Goal: Transaction & Acquisition: Purchase product/service

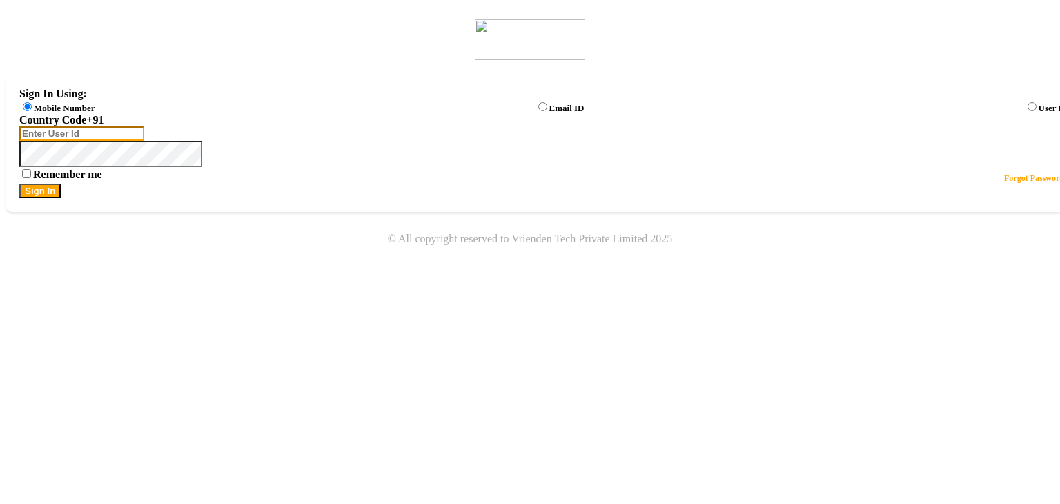
click at [144, 141] on input "Username" at bounding box center [81, 133] width 125 height 14
type input "8668893166"
click at [61, 198] on button "Sign In" at bounding box center [39, 191] width 41 height 14
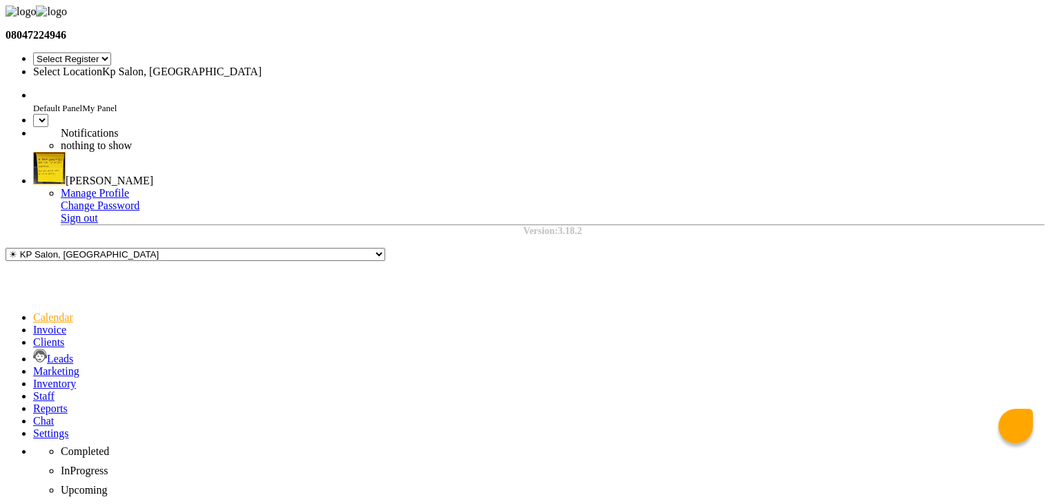
select select "41"
select select "en"
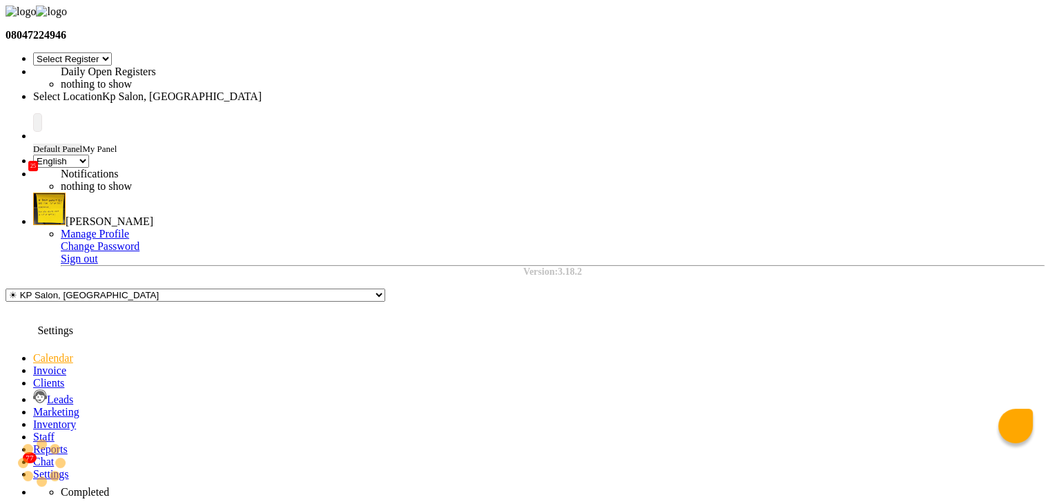
click at [33, 468] on icon at bounding box center [33, 474] width 0 height 12
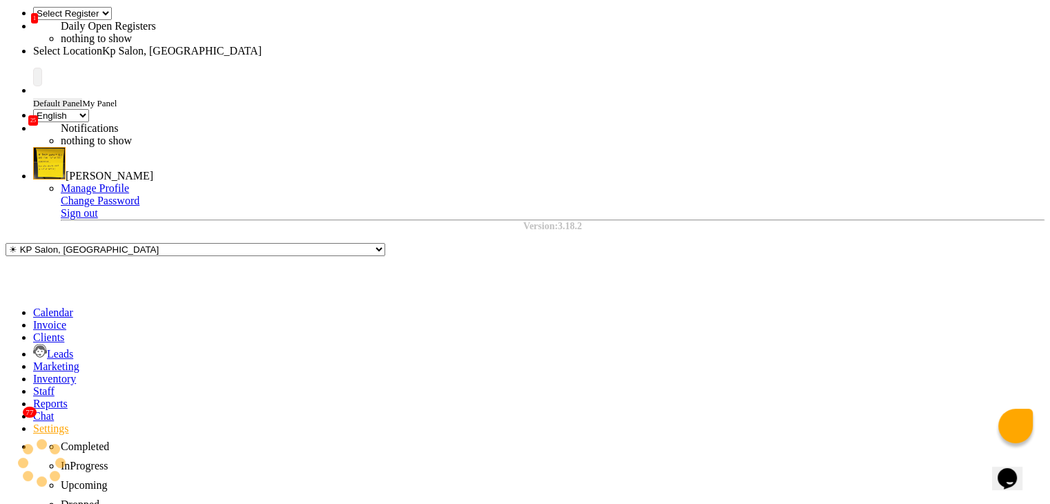
scroll to position [118, 0]
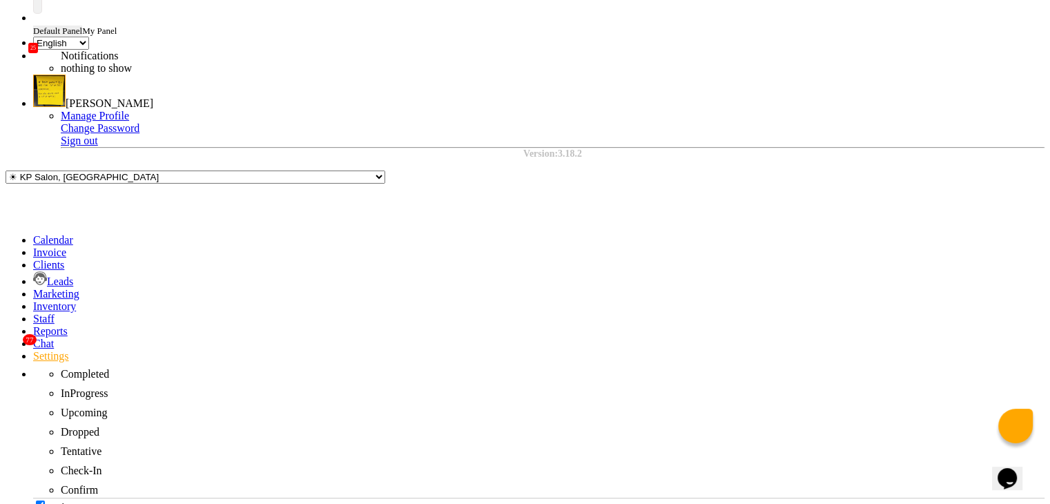
radio input "true"
radio input "false"
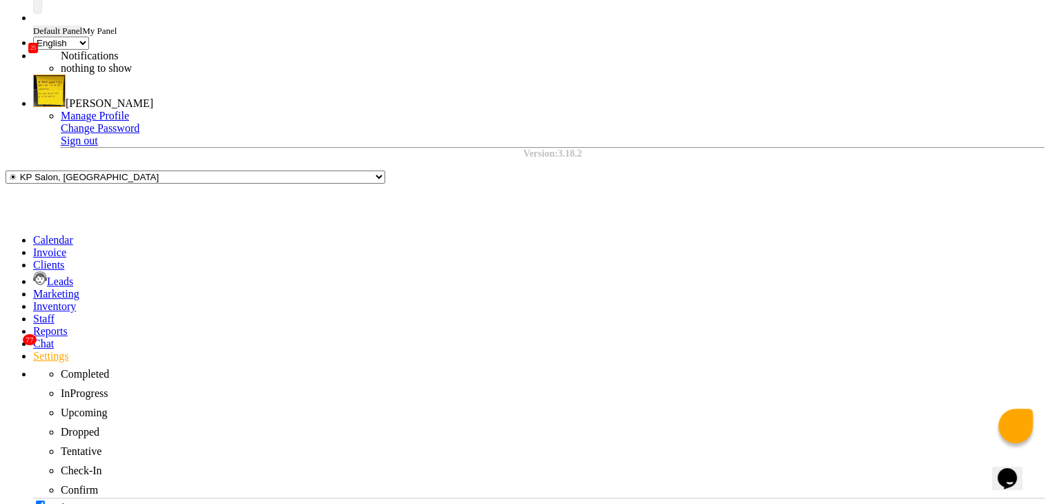
radio input "true"
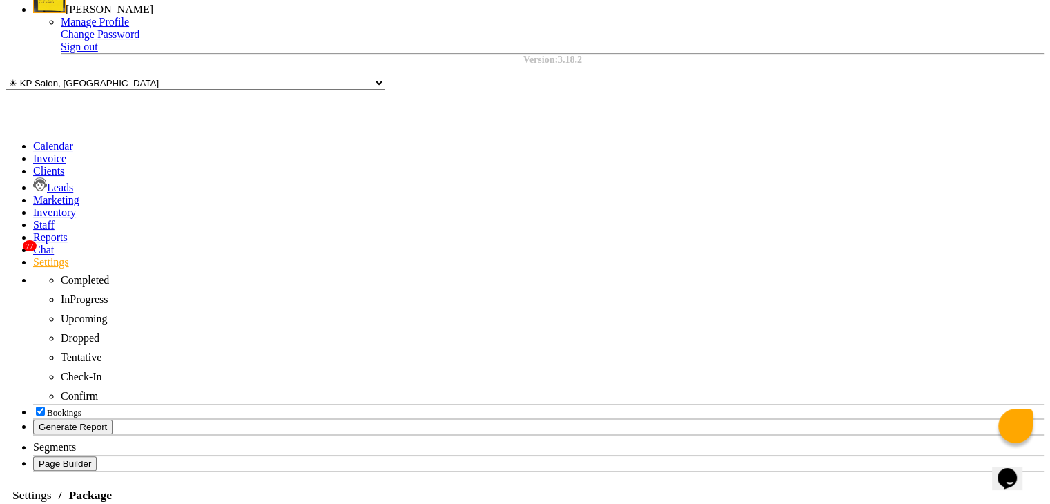
scroll to position [213, 0]
type input "3"
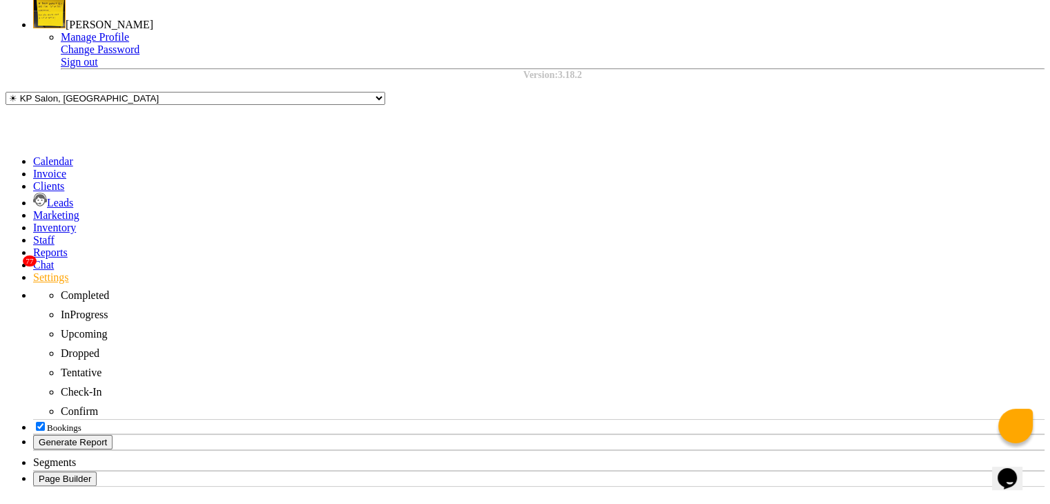
scroll to position [226, 0]
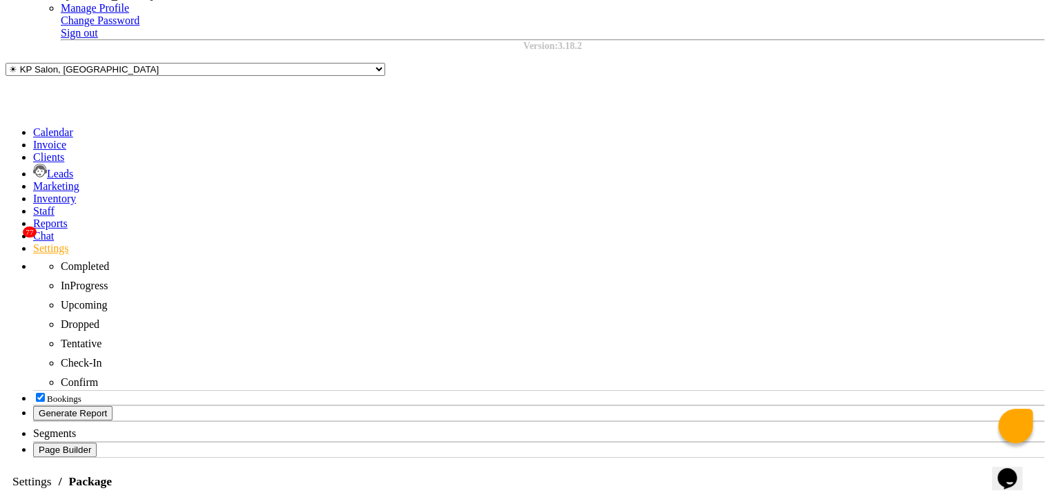
type input "200"
radio input "true"
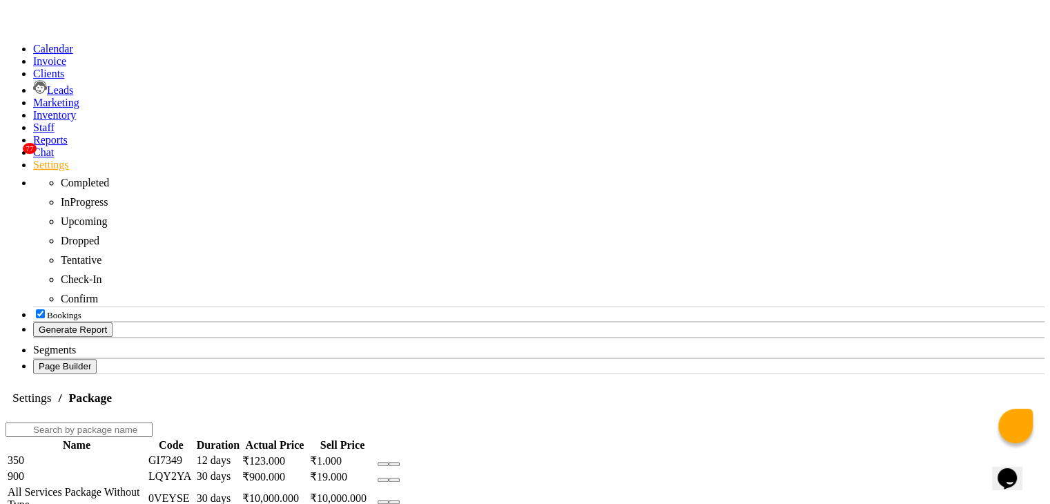
scroll to position [310, 0]
checkbox input "true"
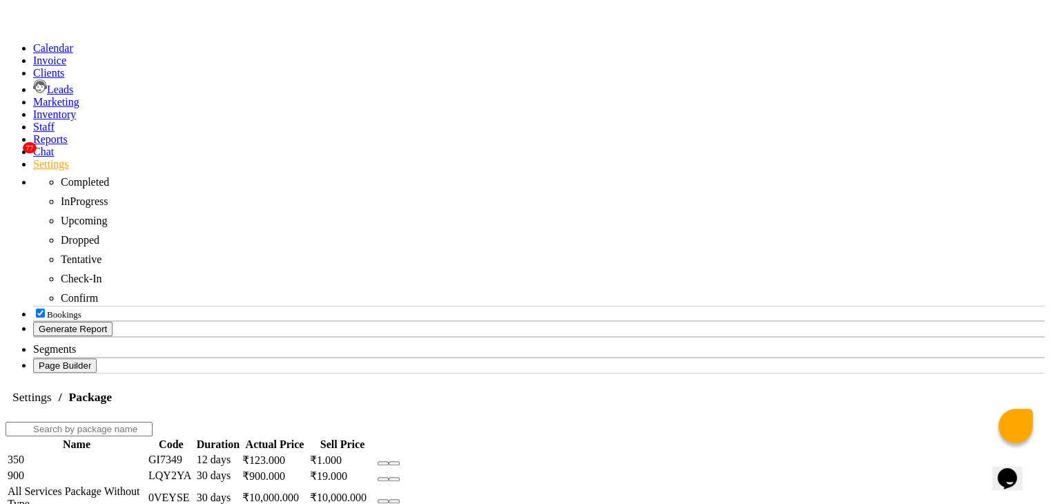
checkbox input "true"
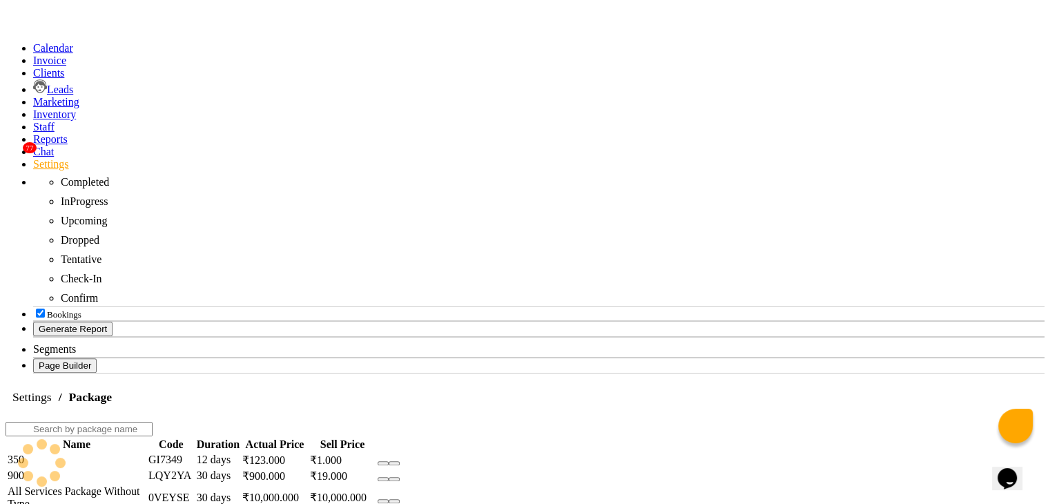
type input "2"
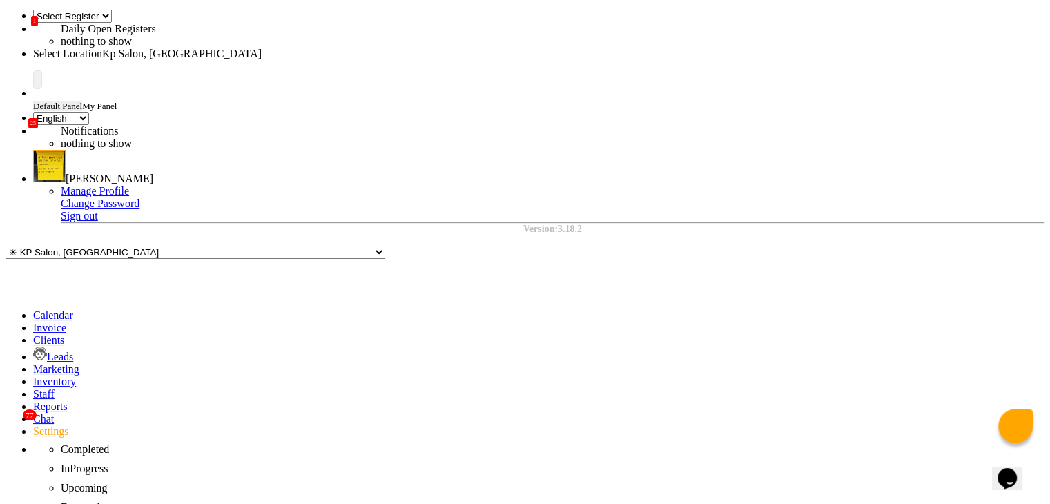
scroll to position [39, 0]
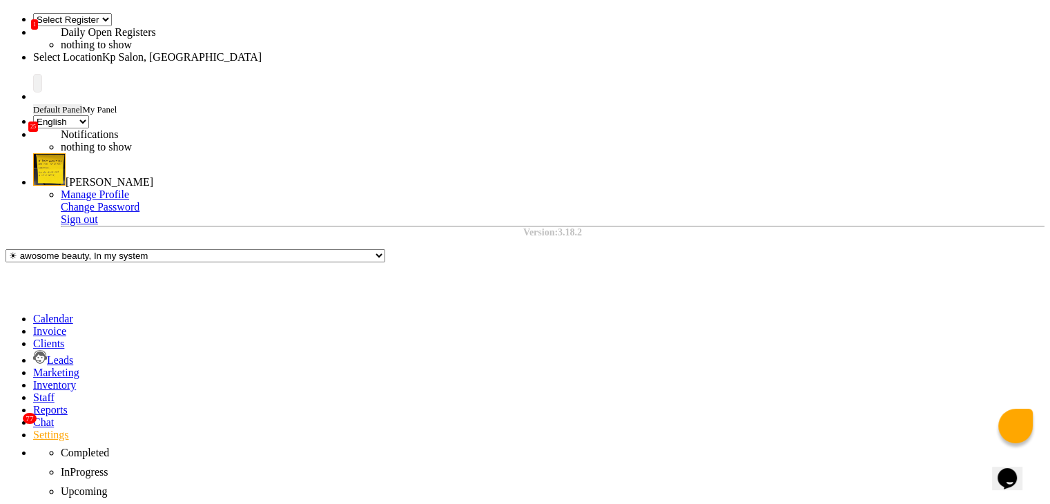
type input "custom package"
type input "30"
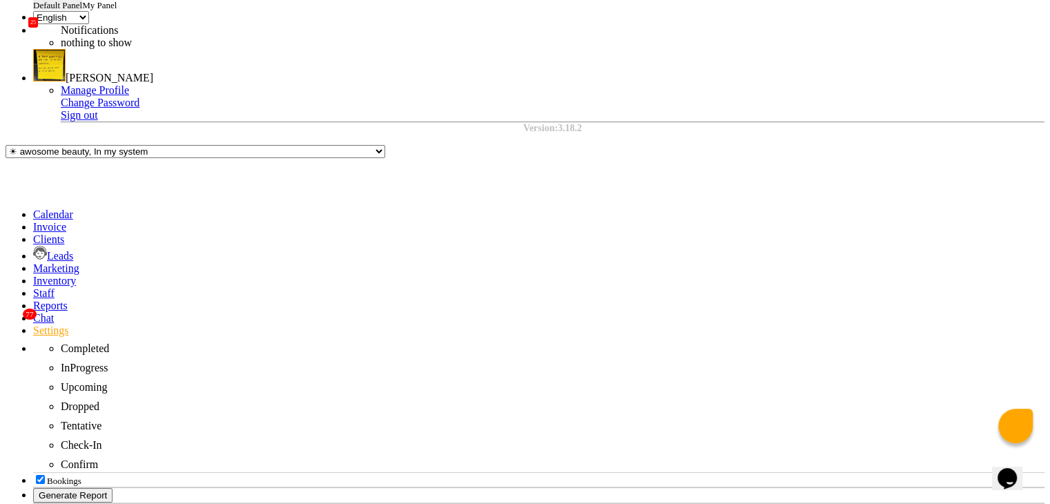
scroll to position [84, 0]
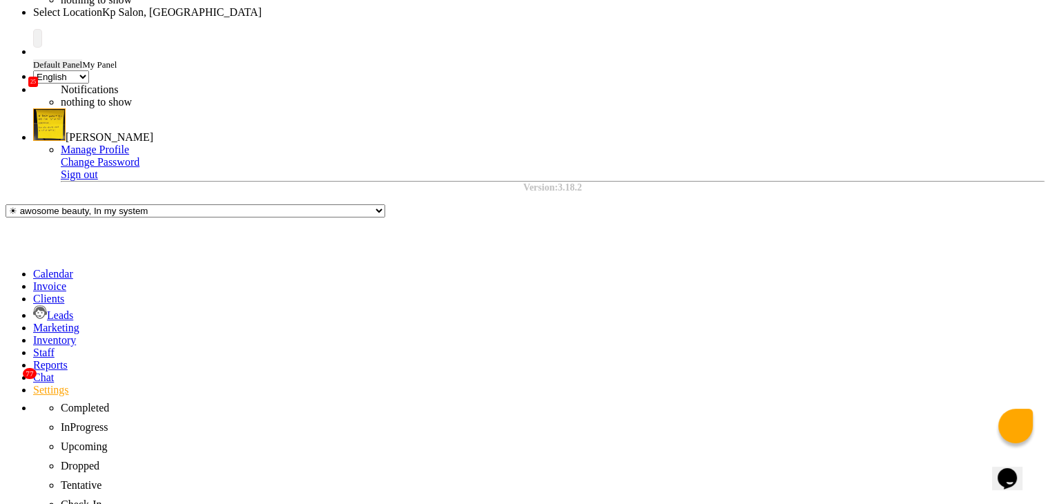
type input "200"
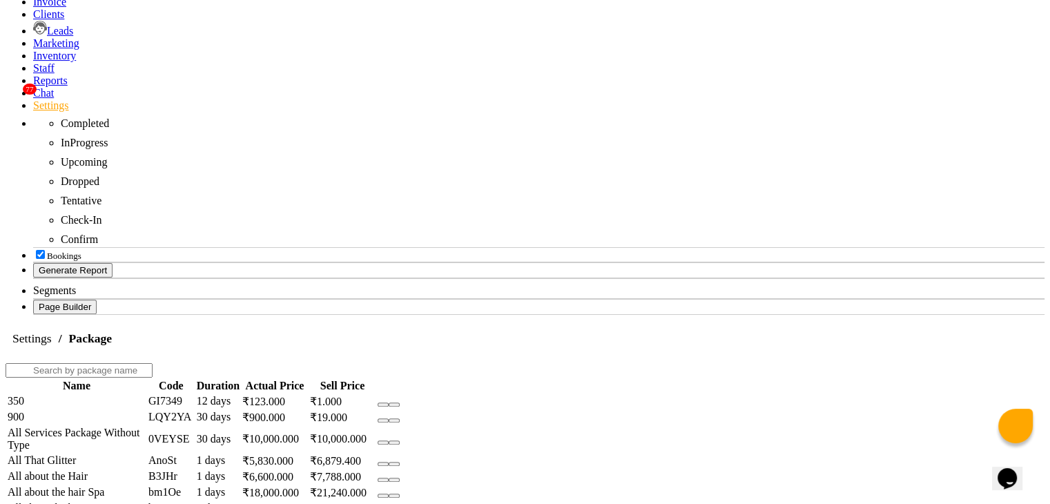
scroll to position [370, 0]
type input "test"
click at [33, 313] on div "Calendar Invoice Clients Leads Marketing Inventory Staff Reports 77 Chat Settin…" at bounding box center [525, 147] width 1039 height 331
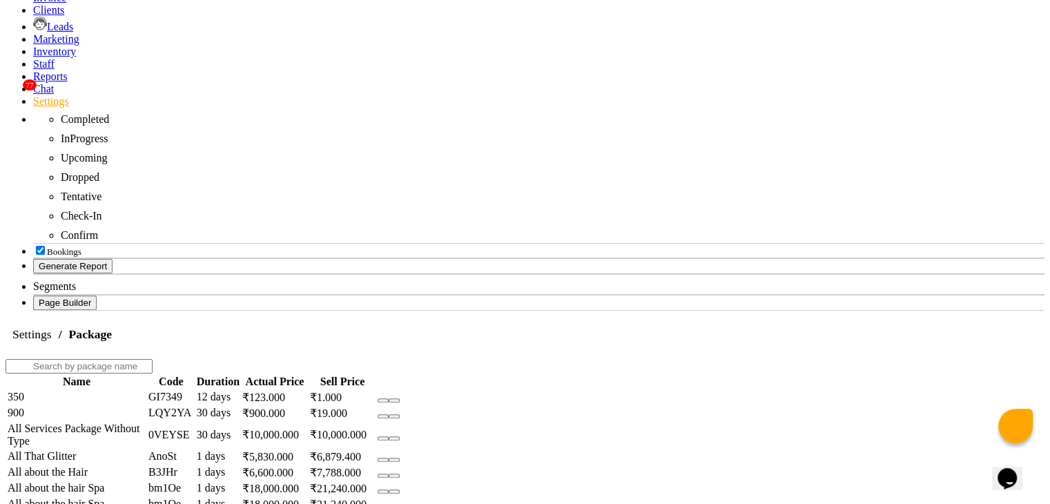
scroll to position [372, 0]
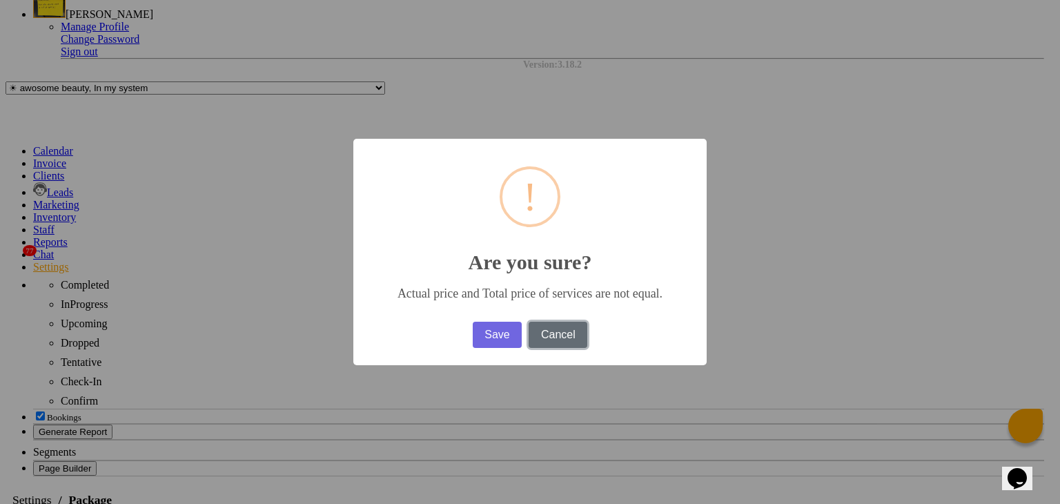
click at [572, 346] on button "Cancel" at bounding box center [558, 335] width 59 height 26
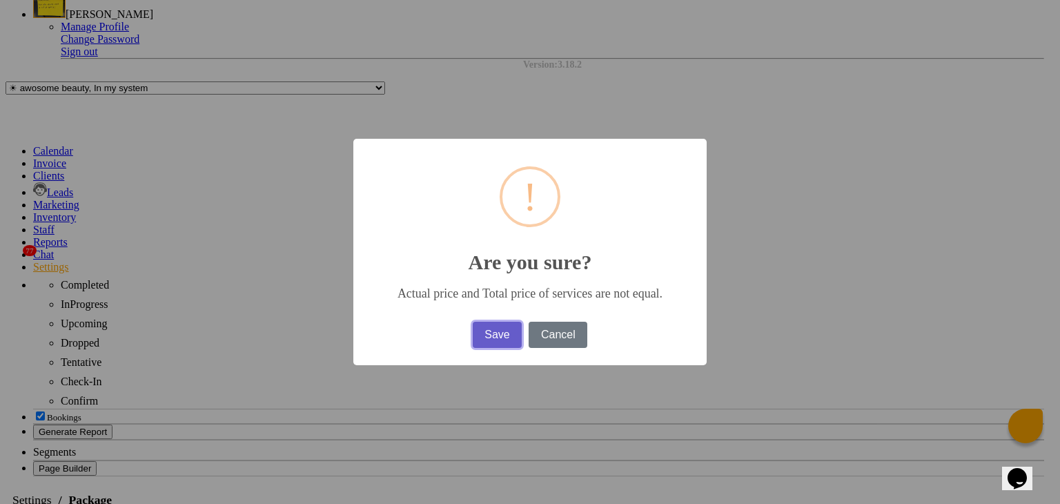
click at [500, 343] on button "Save" at bounding box center [498, 335] width 50 height 26
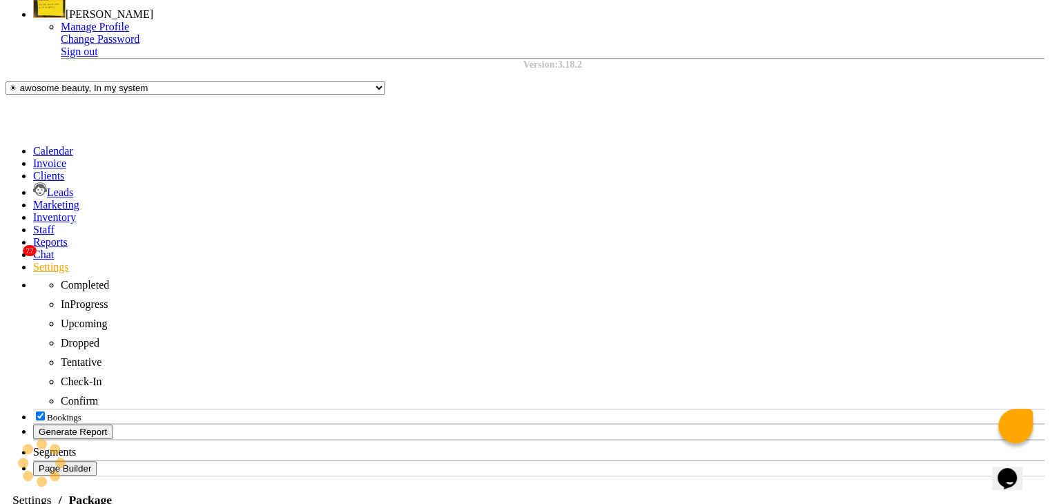
radio input "true"
radio input "false"
select select
checkbox input "false"
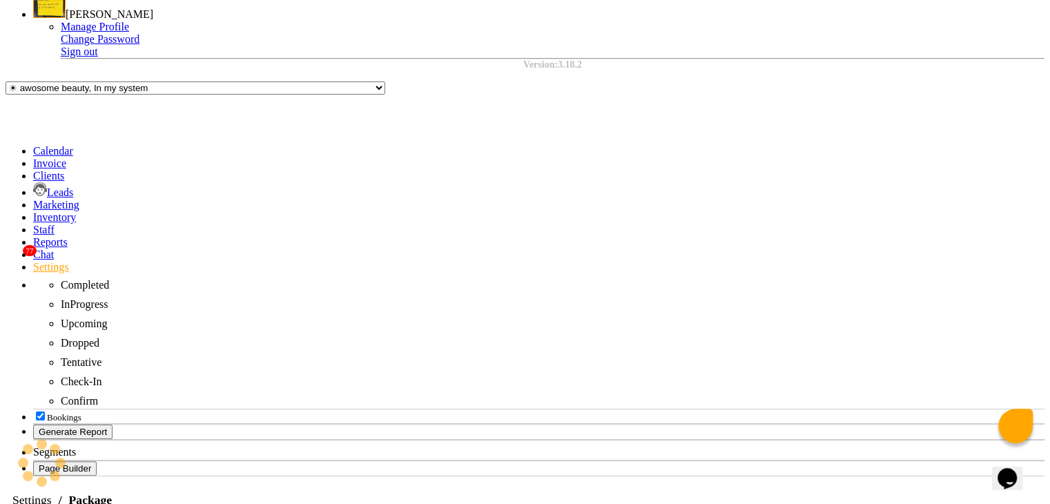
checkbox input "false"
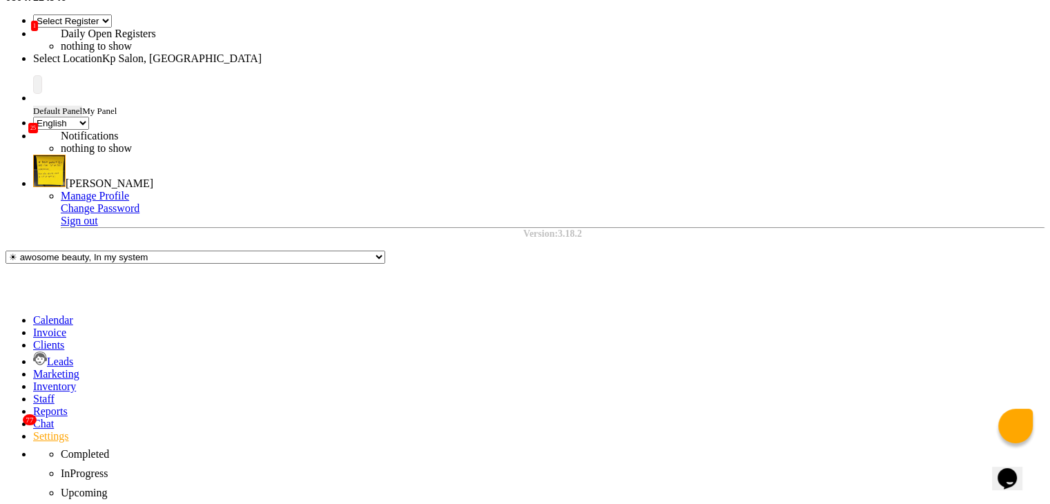
scroll to position [58, 0]
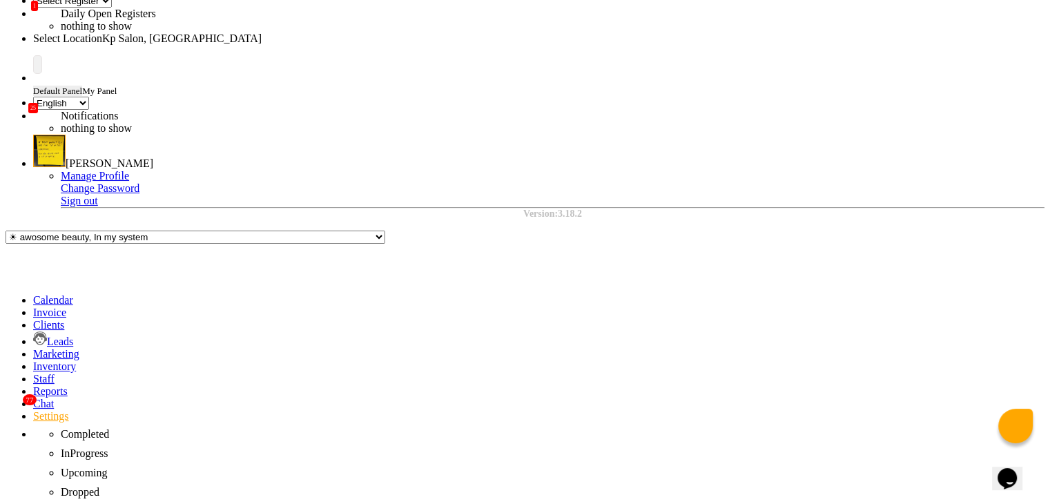
type input "cust"
type input "custom package"
type input "30"
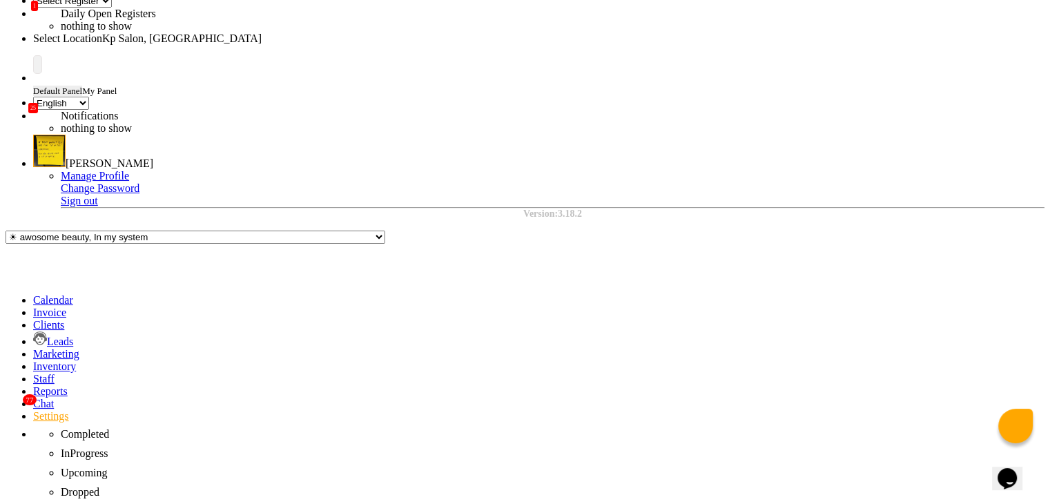
type input "0YVMBV"
type input "200"
type input "100"
type input "test"
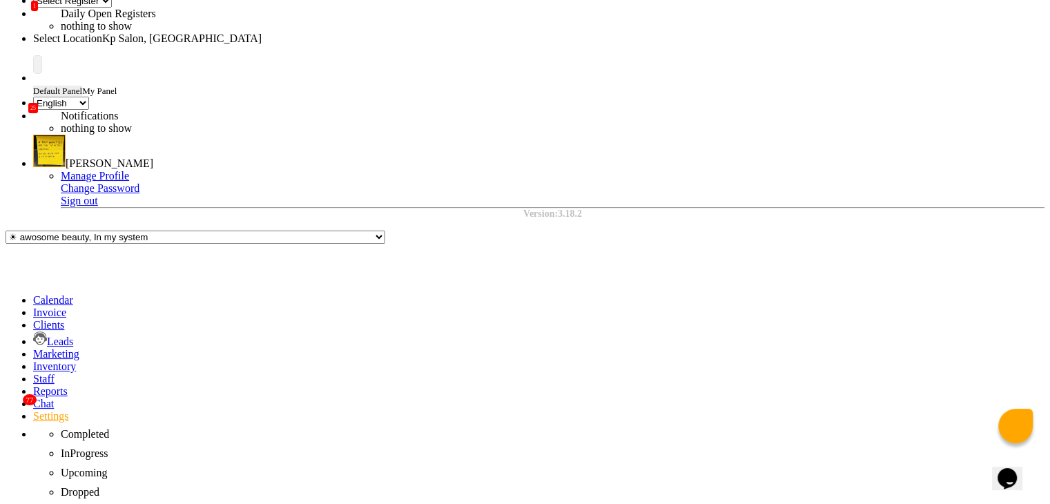
checkbox input "true"
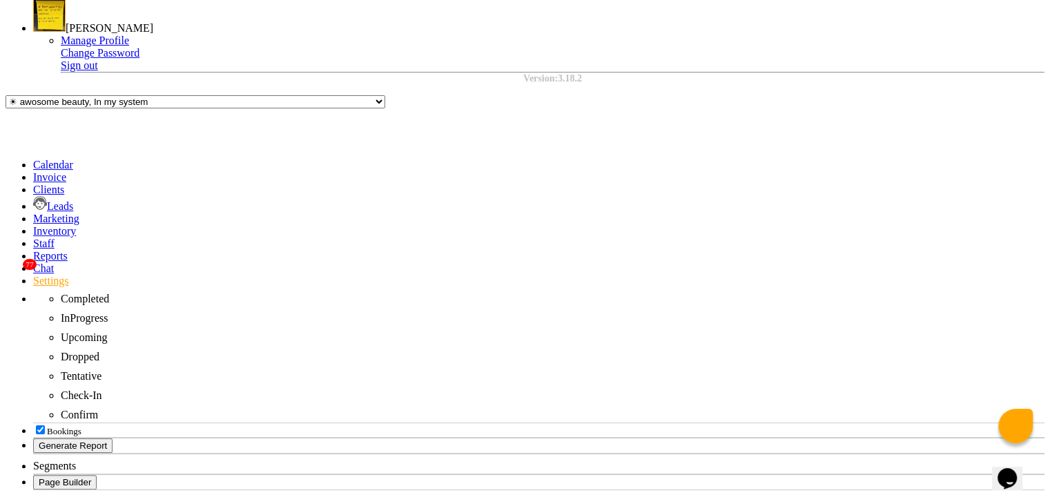
scroll to position [0, 0]
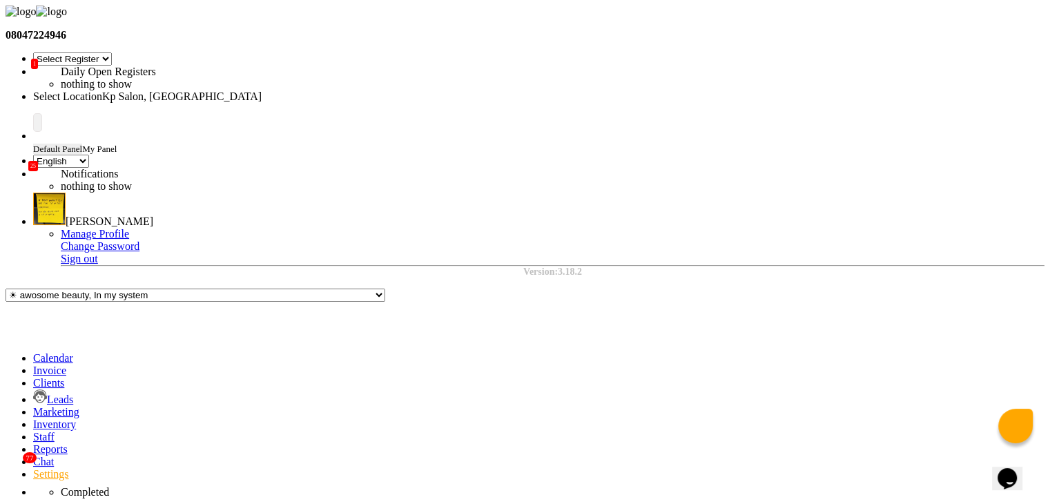
click at [33, 365] on link "Invoice" at bounding box center [49, 371] width 33 height 12
select select "service"
type input "1059"
select select "554"
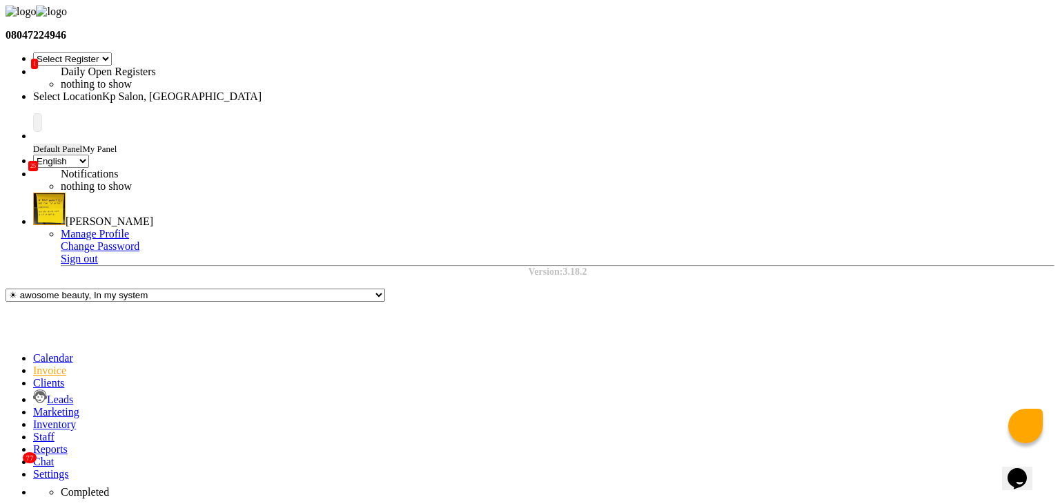
type input "Dh"
select select "product"
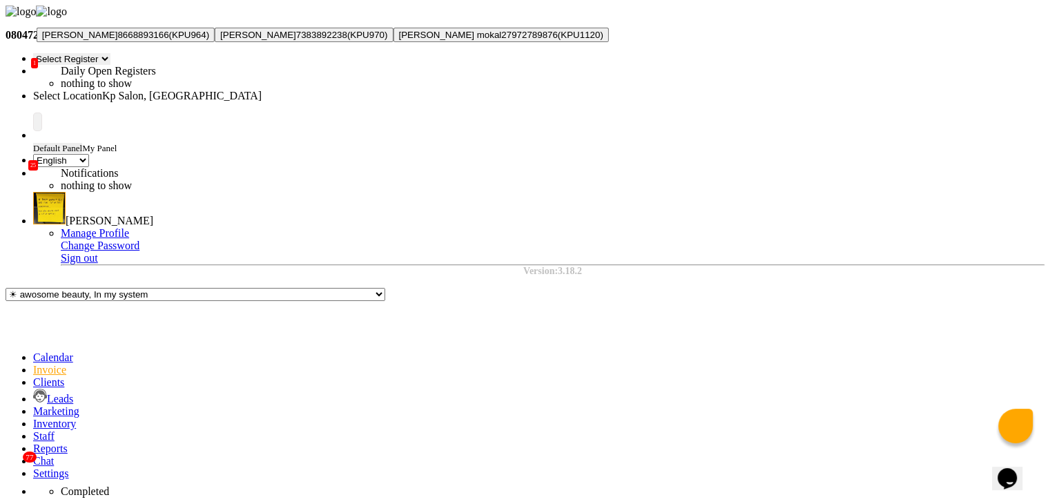
click at [168, 40] on ngb-highlight "8668893166" at bounding box center [142, 35] width 51 height 10
type input "8668893166"
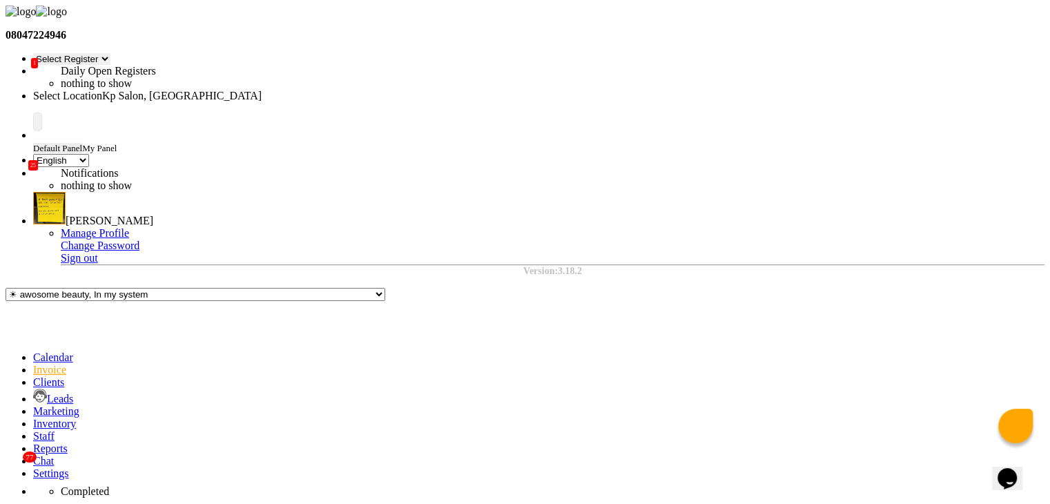
select select "5: Object"
select select "package"
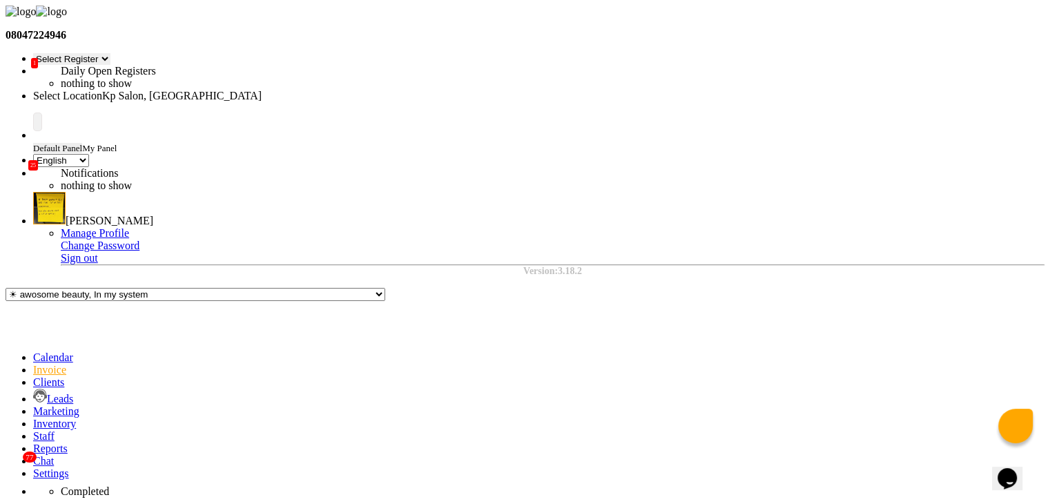
select select "1407"
paste input "custom package"
type input "custom package"
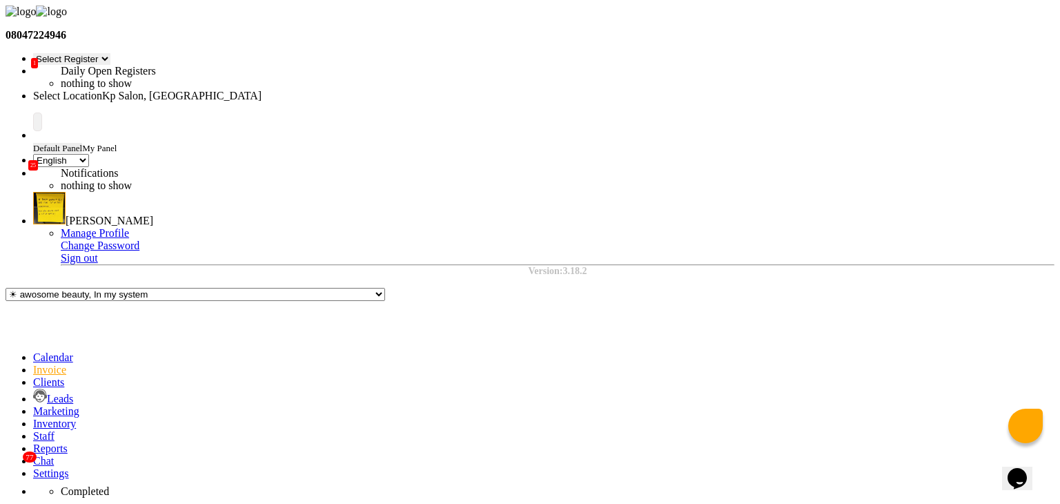
checkbox input "false"
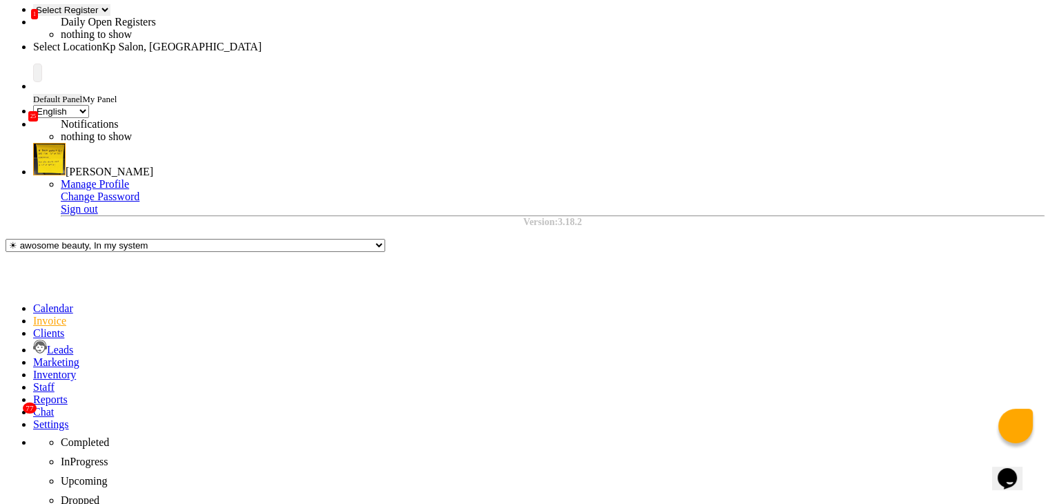
type textarea "test"
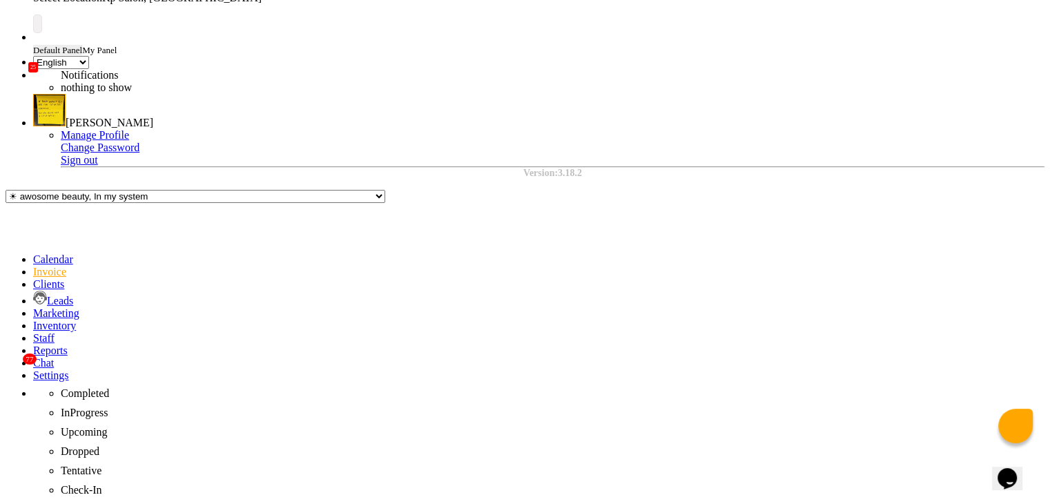
scroll to position [101, 0]
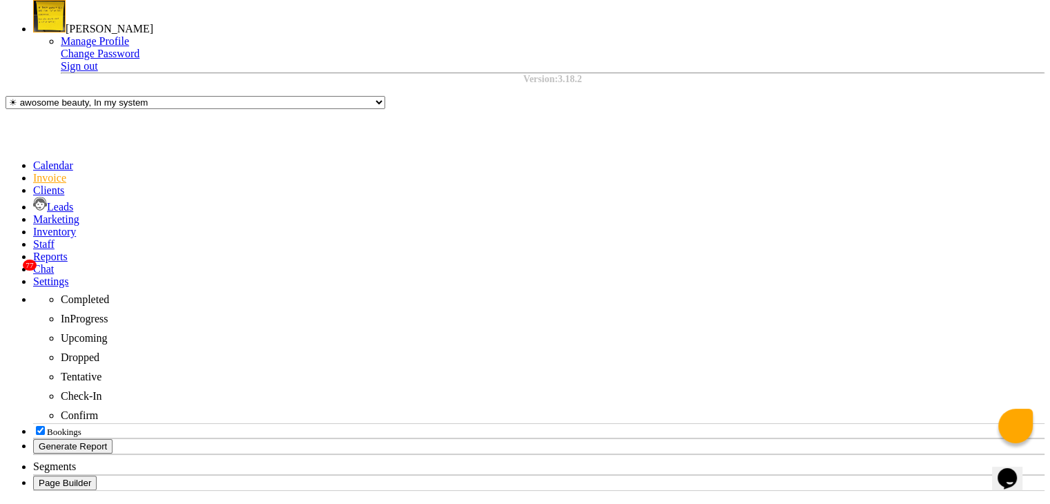
checkbox input "false"
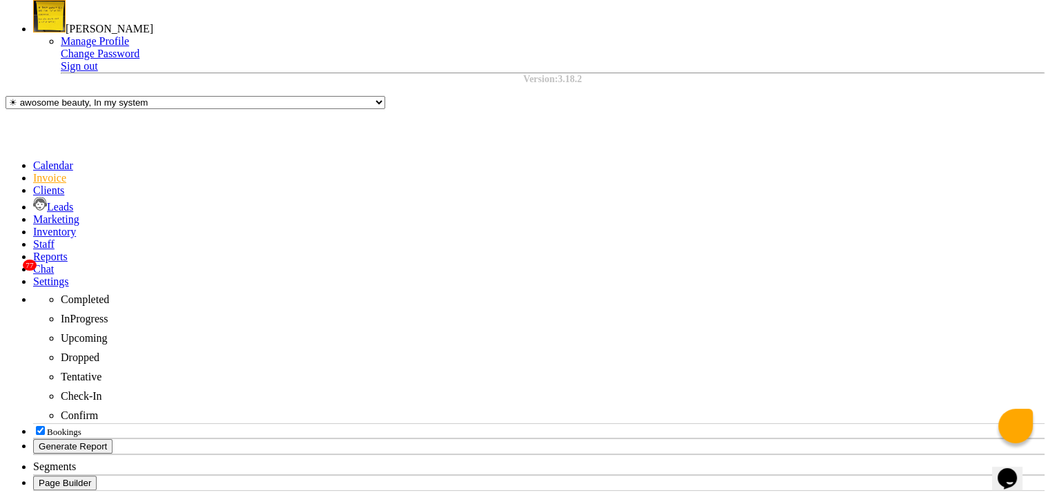
checkbox input "false"
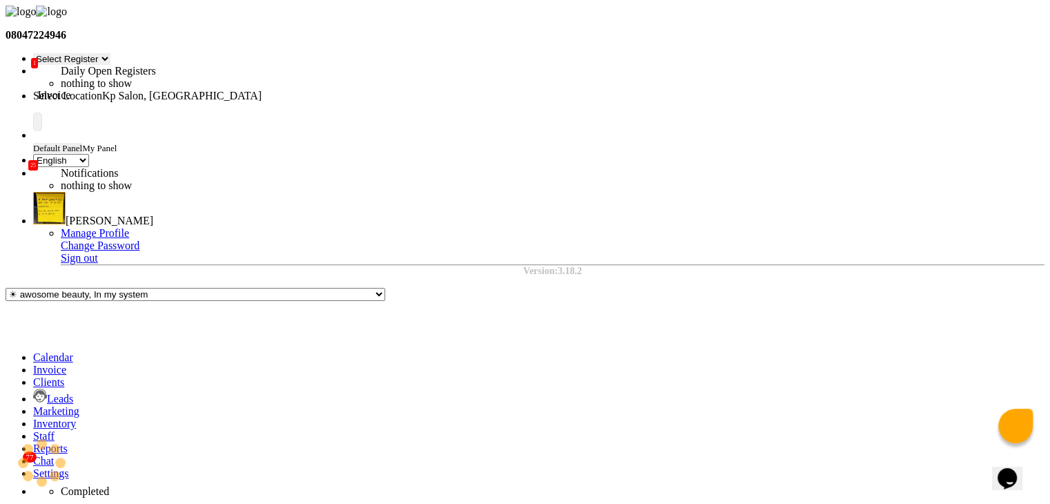
click at [33, 364] on icon at bounding box center [33, 370] width 0 height 12
select select "service"
type input "1060"
select select "554"
select select "product"
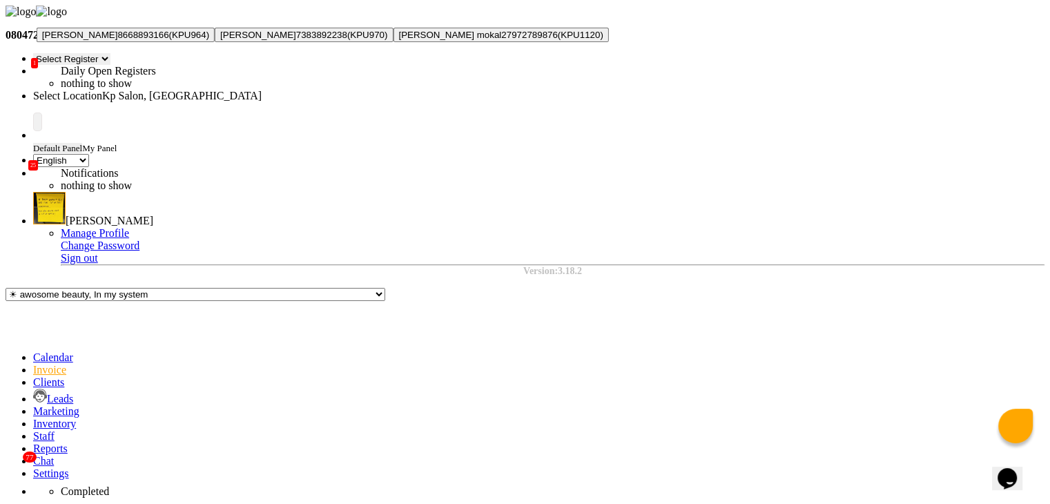
click at [181, 42] on button "[PERSON_NAME] 8668893166 (KPU964)" at bounding box center [126, 35] width 178 height 14
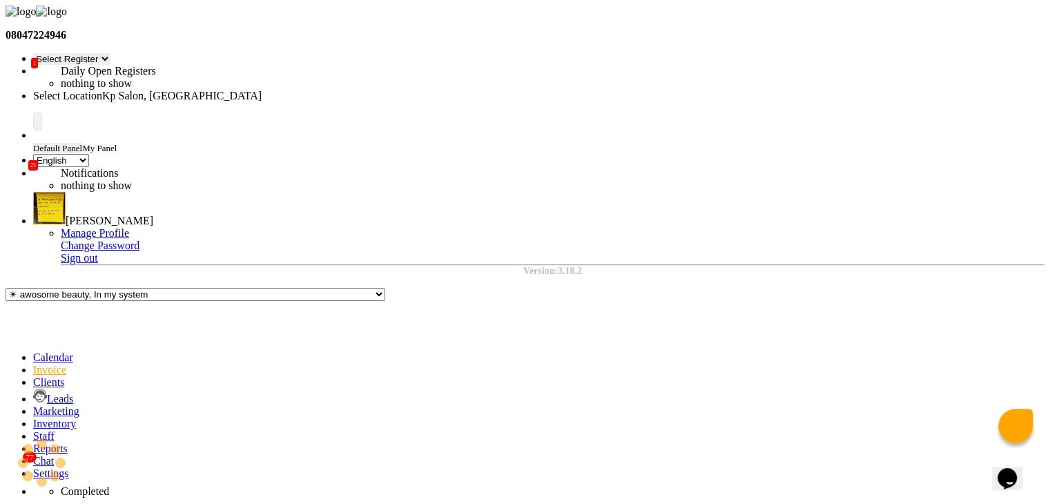
type input "8668893166"
select select "5: Object"
select select "service"
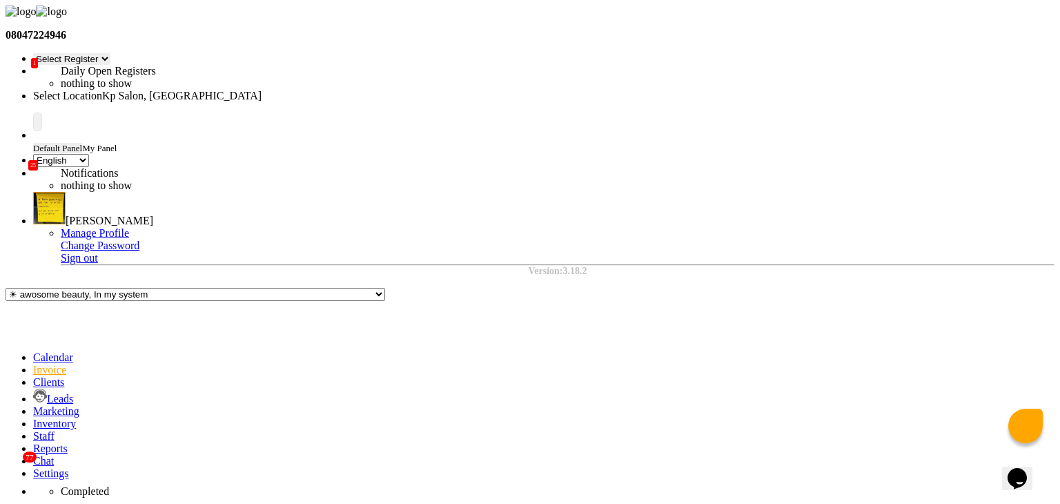
select select "1407"
select select "1: Object"
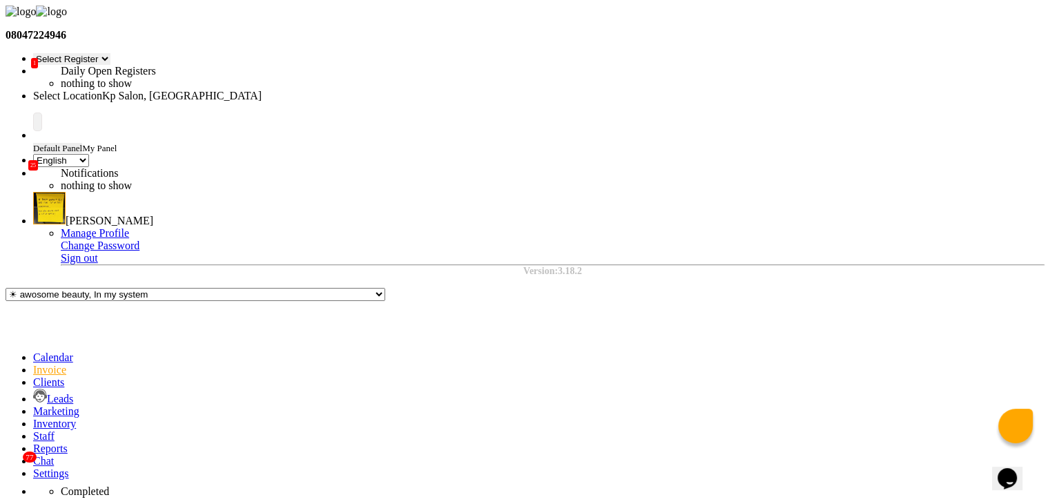
checkbox input "false"
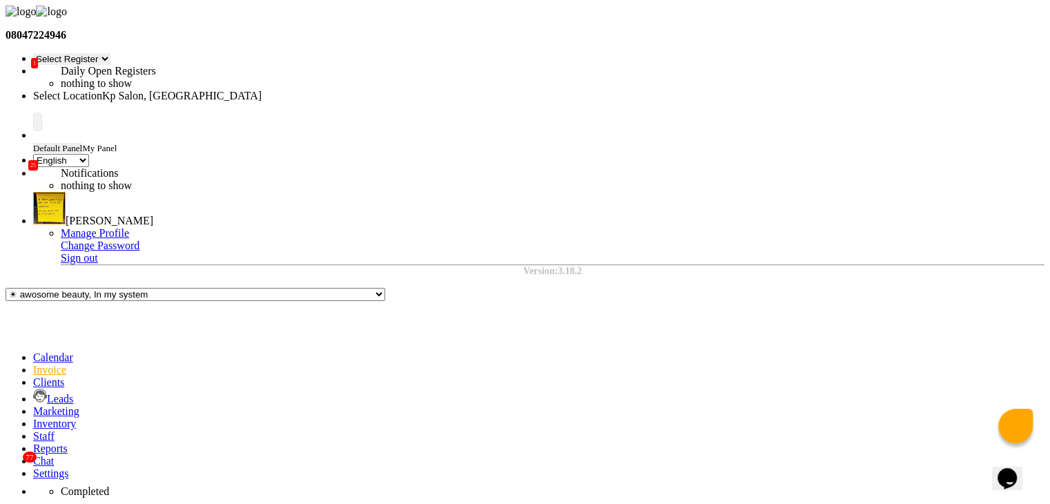
checkbox input "false"
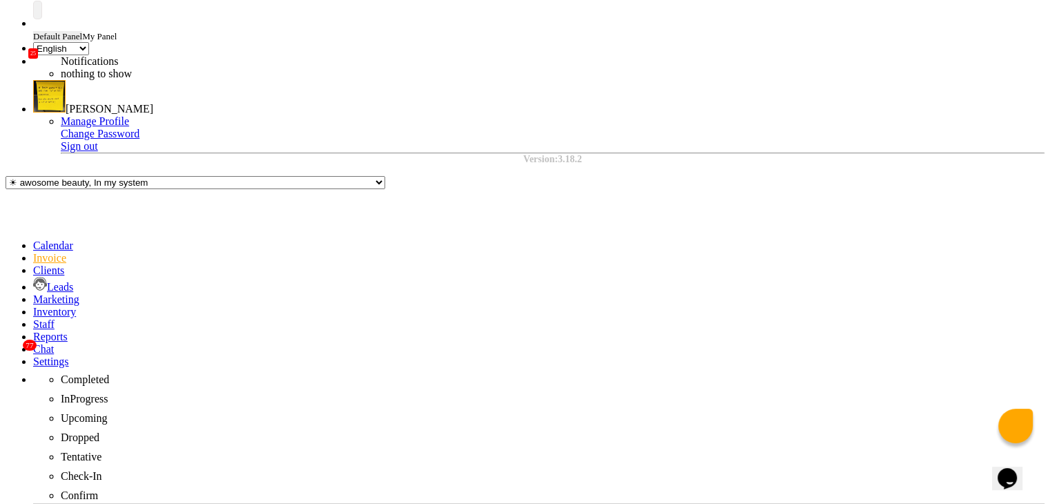
scroll to position [115, 0]
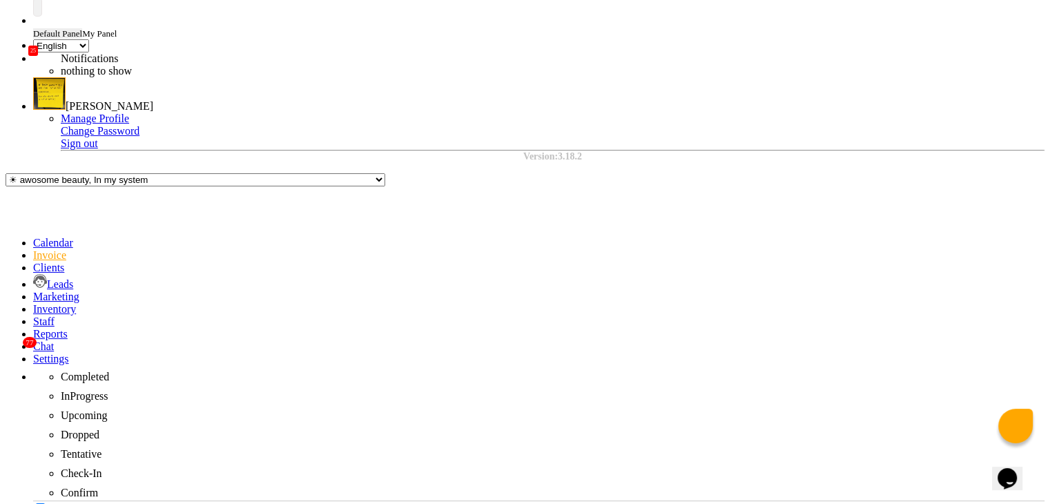
checkbox input "false"
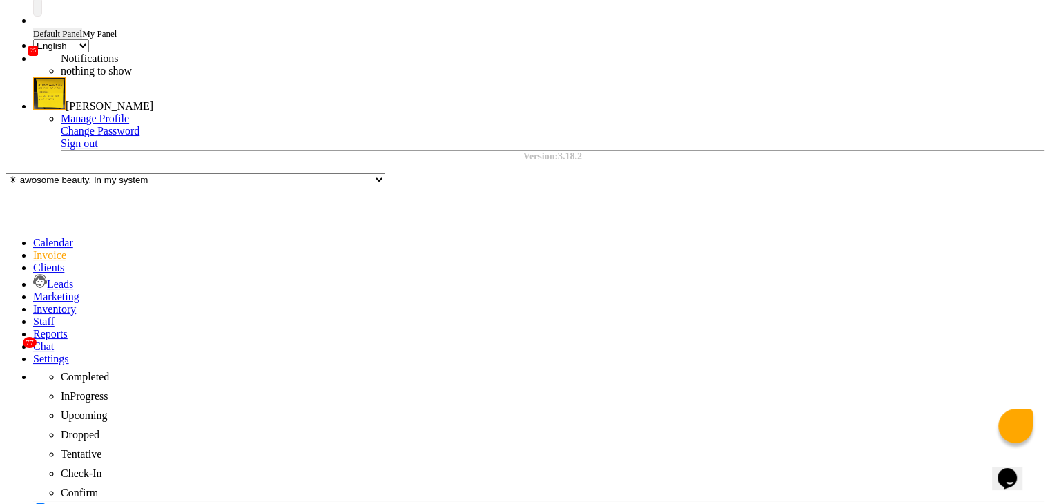
checkbox input "false"
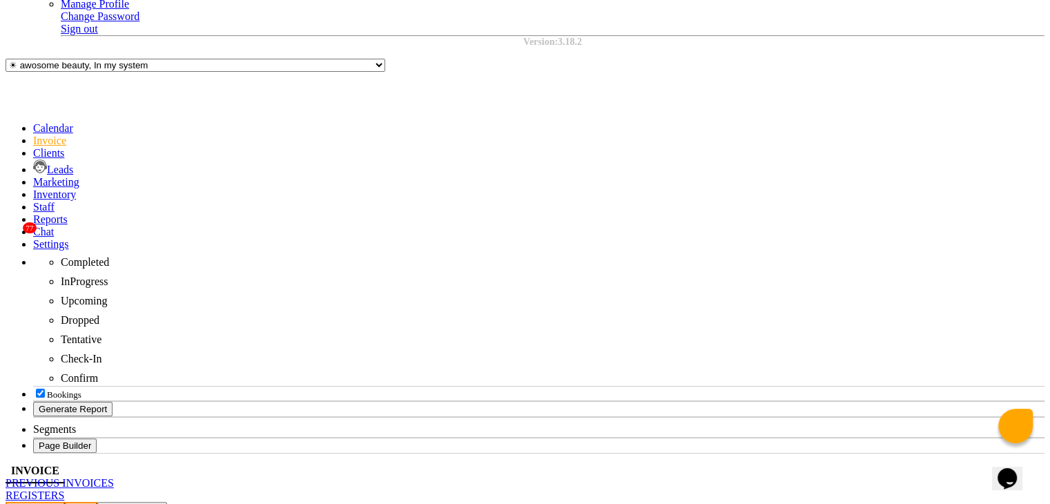
scroll to position [231, 0]
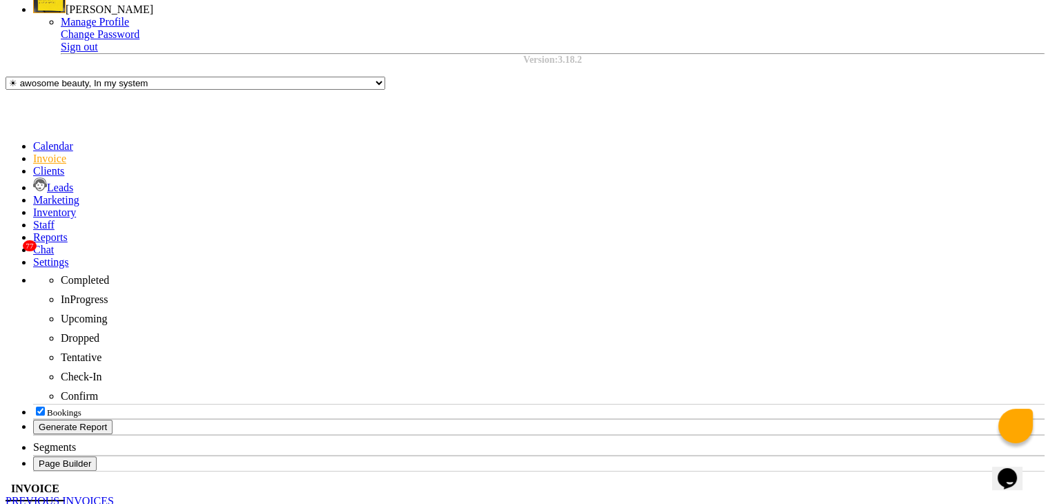
checkbox input "false"
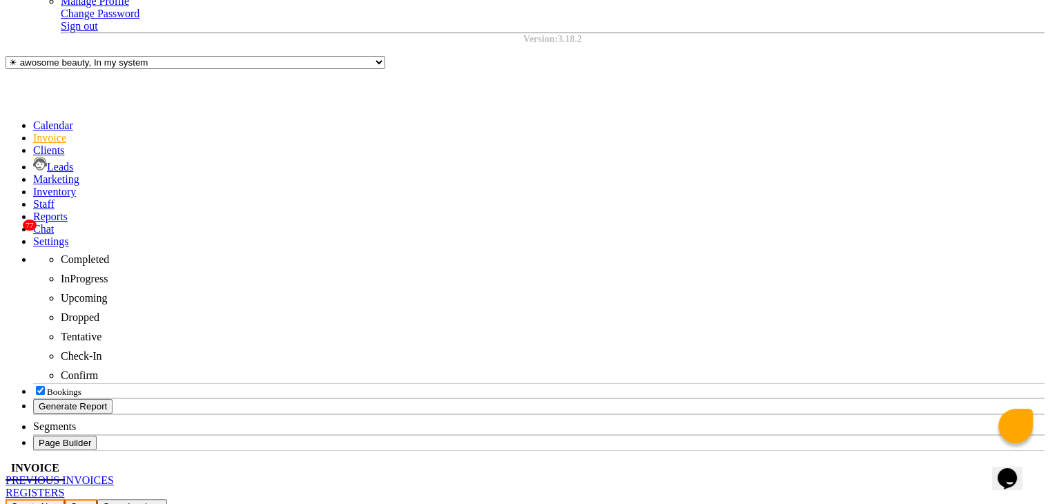
scroll to position [233, 0]
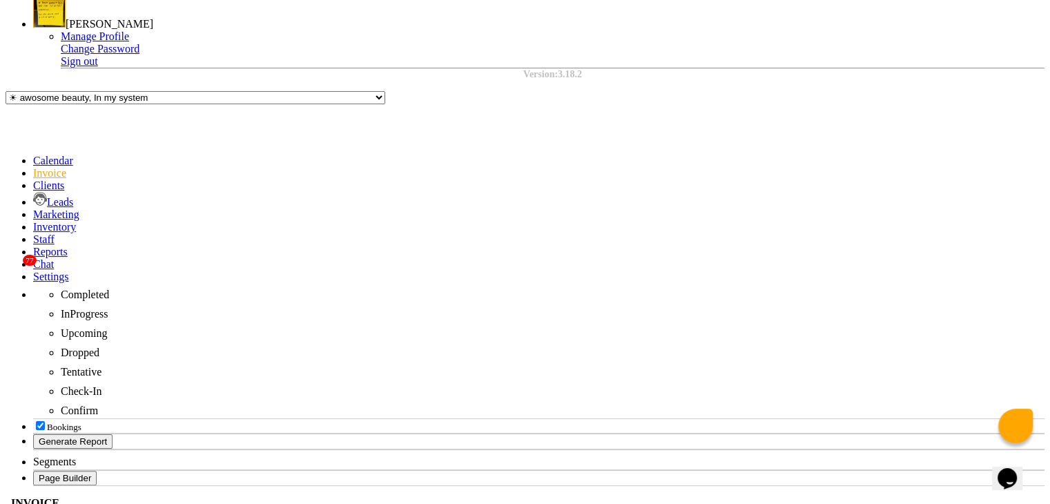
scroll to position [192, 0]
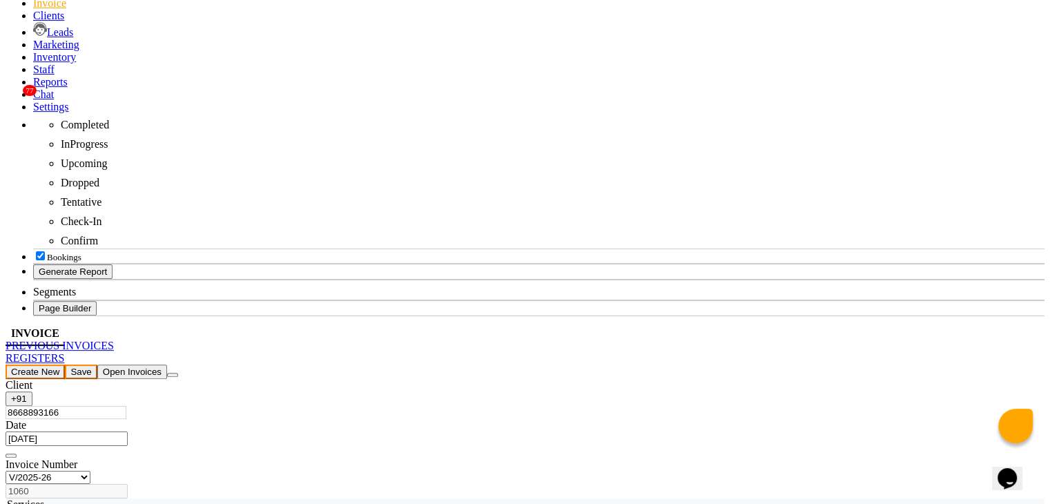
scroll to position [369, 0]
type textarea "test"
checkbox input "false"
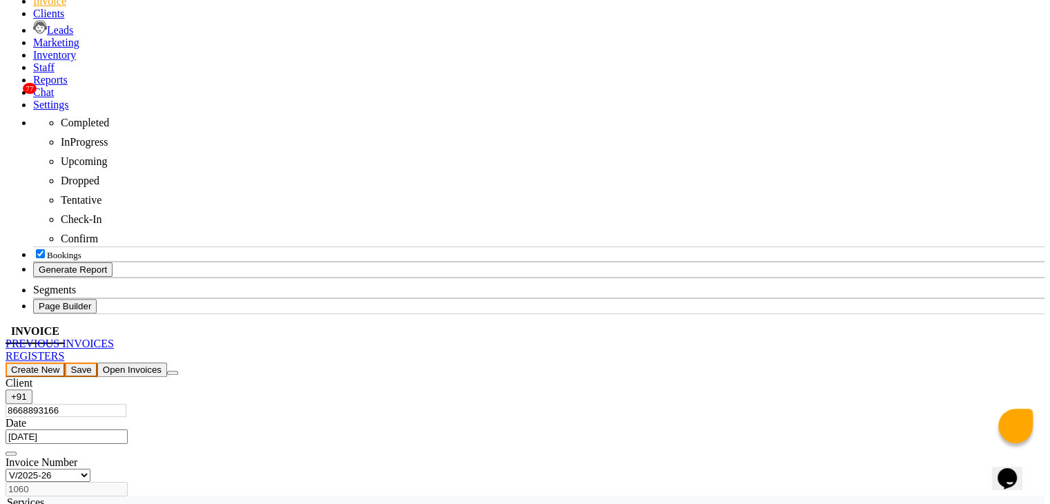
checkbox input "false"
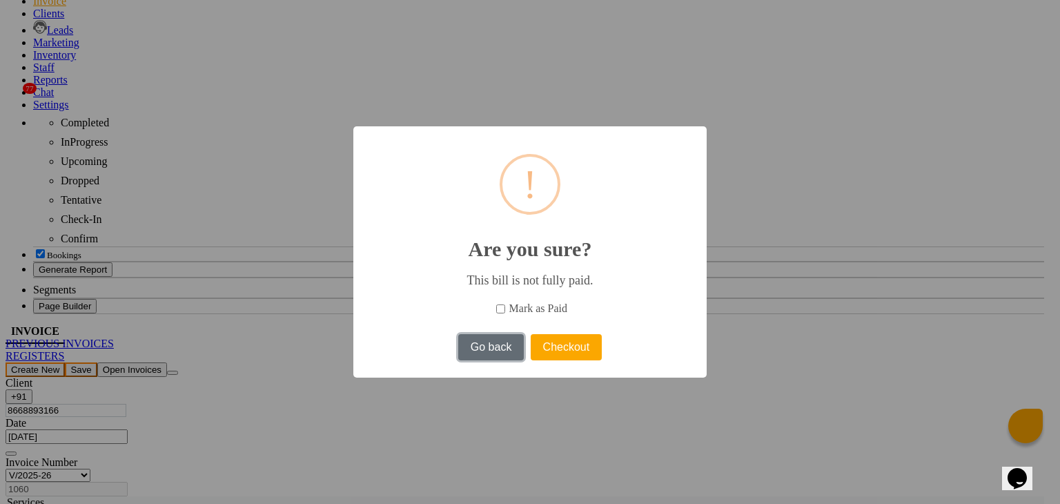
click at [508, 344] on button "Go back" at bounding box center [491, 347] width 66 height 26
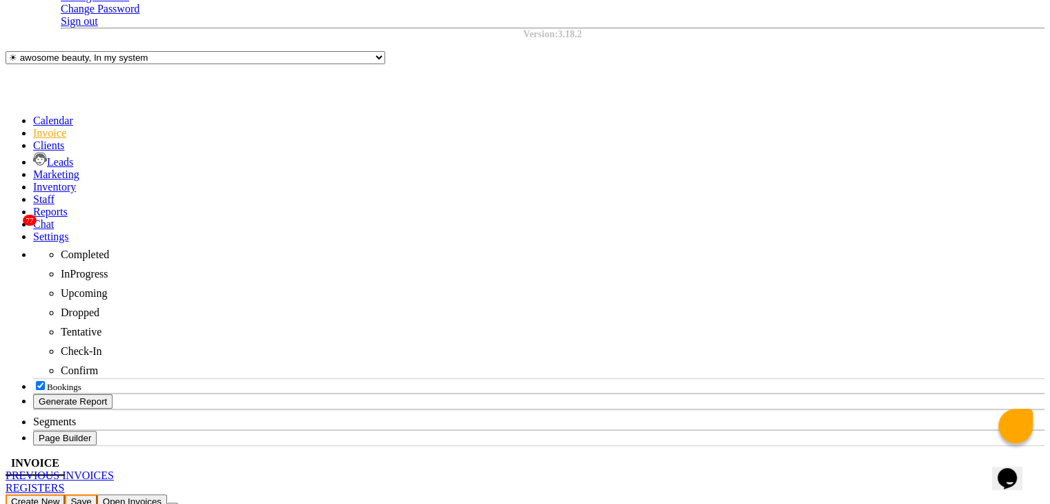
scroll to position [236, 0]
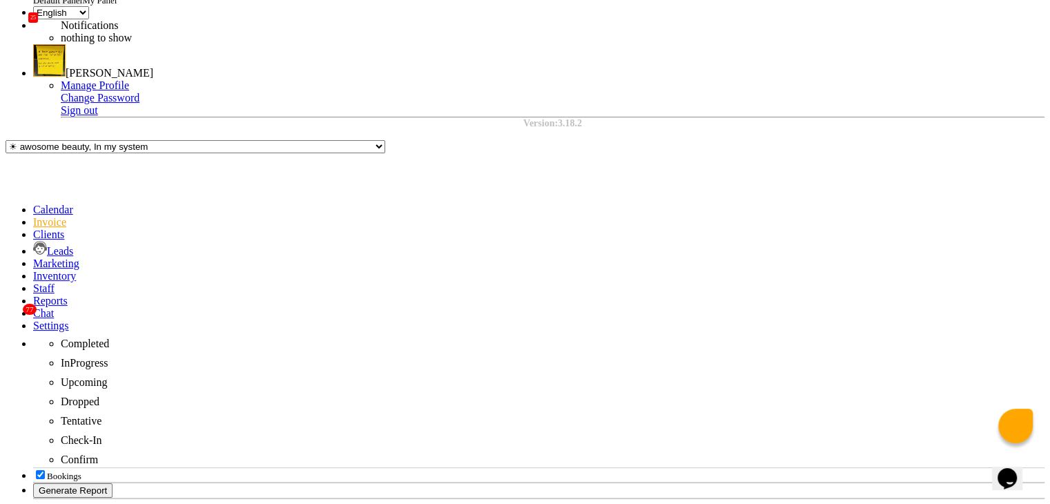
scroll to position [144, 0]
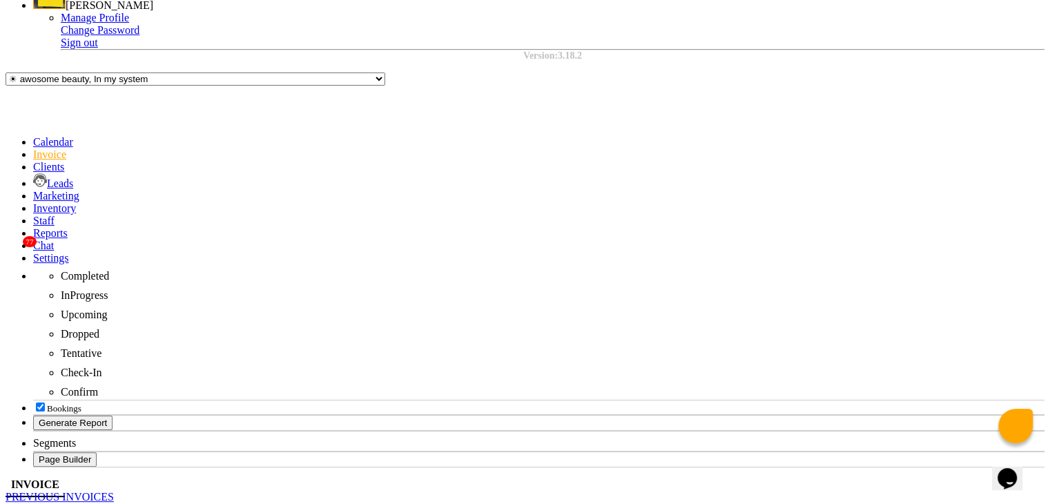
scroll to position [289, 0]
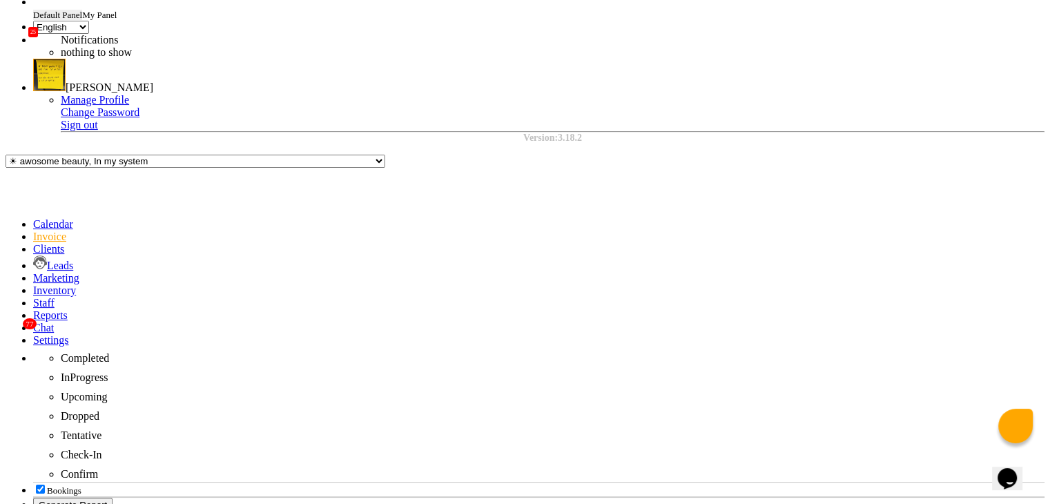
scroll to position [119, 0]
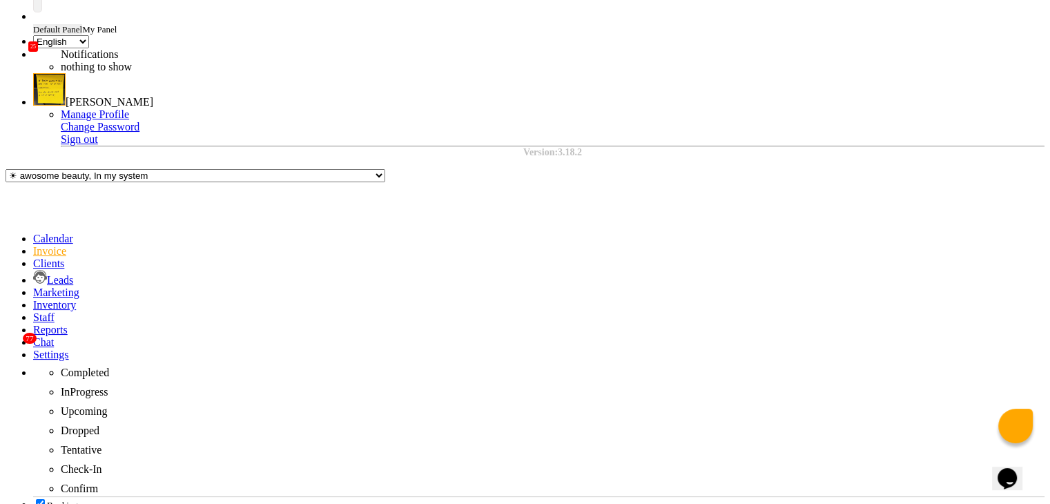
checkbox input "false"
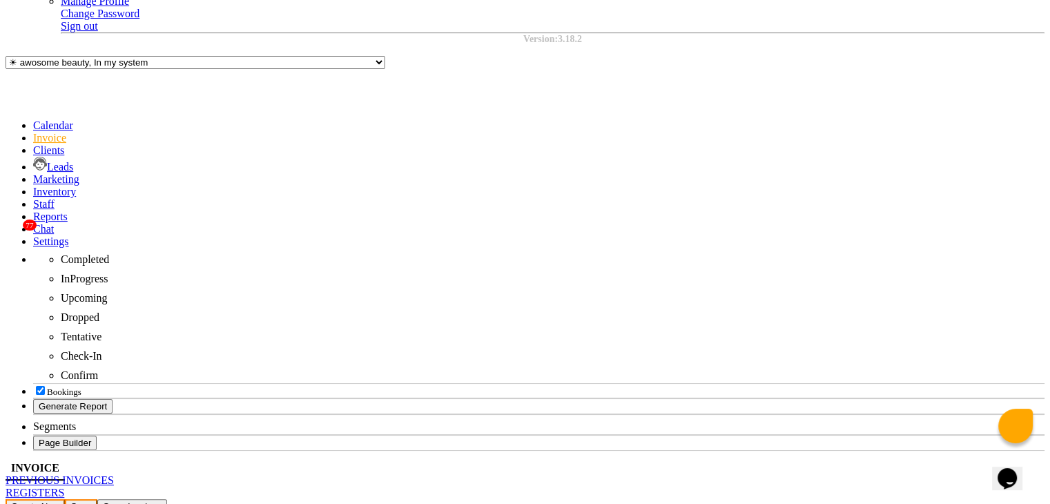
scroll to position [387, 0]
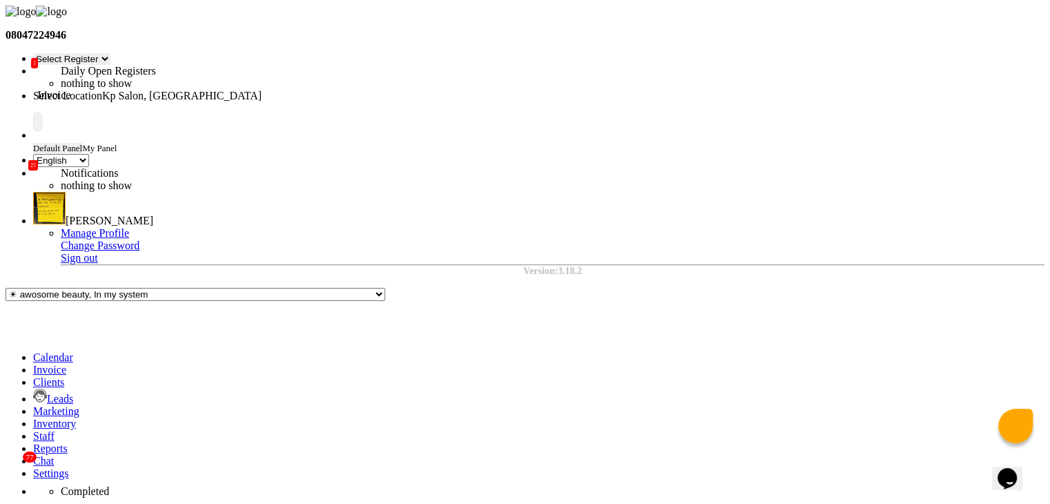
click at [33, 364] on icon at bounding box center [33, 370] width 0 height 12
select select "service"
type input "1061"
select select "554"
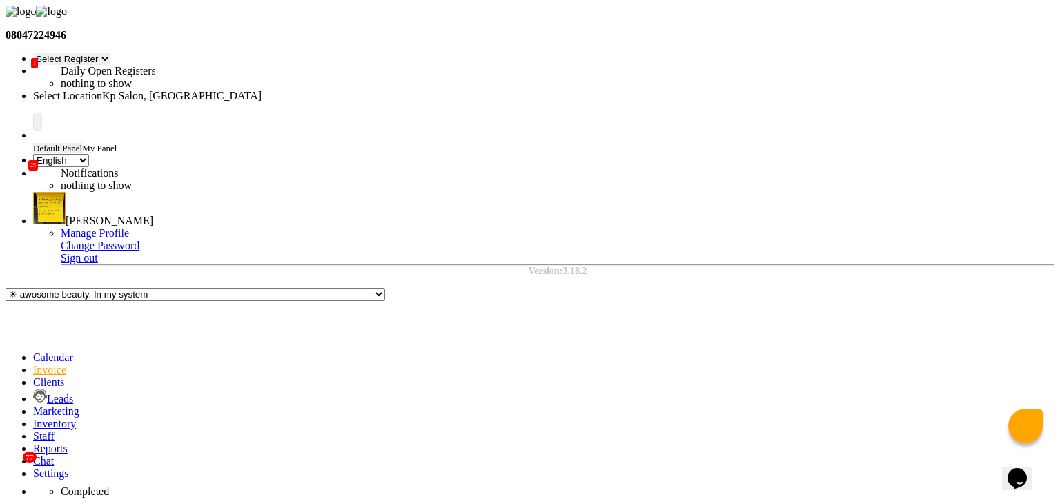
select select "product"
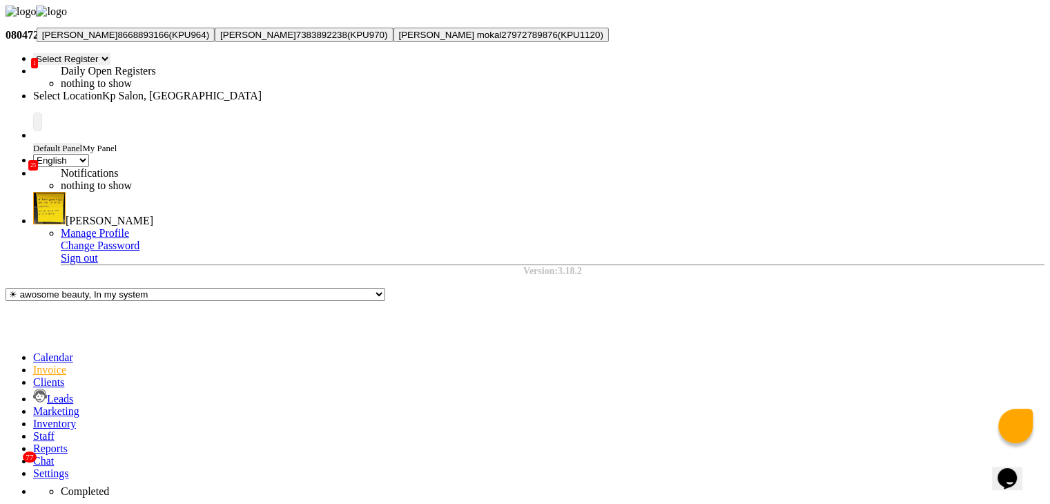
click at [118, 40] on span "[PERSON_NAME]" at bounding box center [80, 35] width 76 height 10
type input "8668893166"
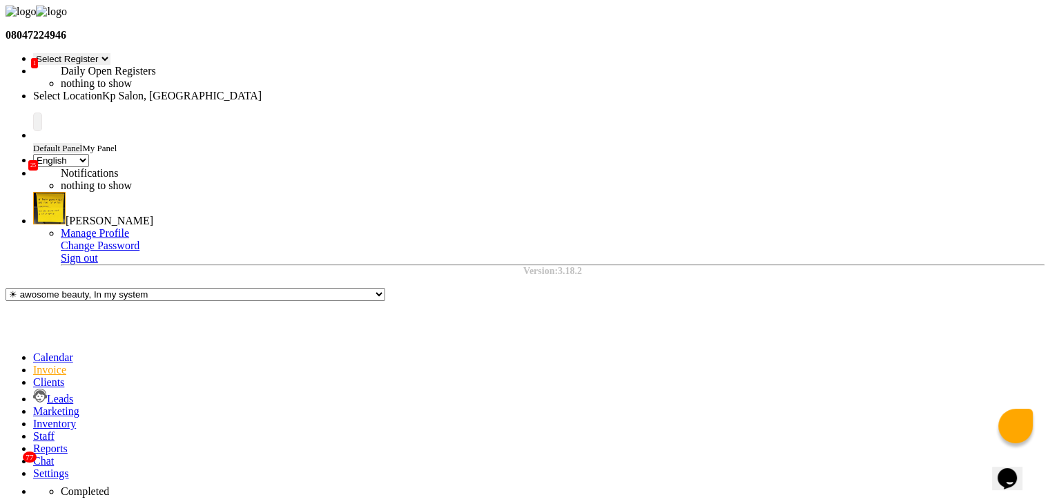
select select "5: Object"
select select "package"
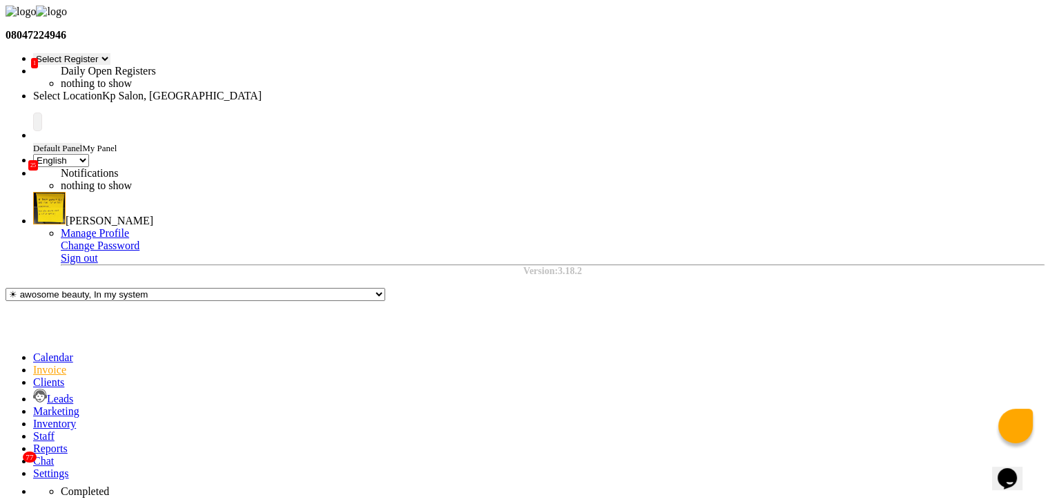
select select "1407"
select select "service"
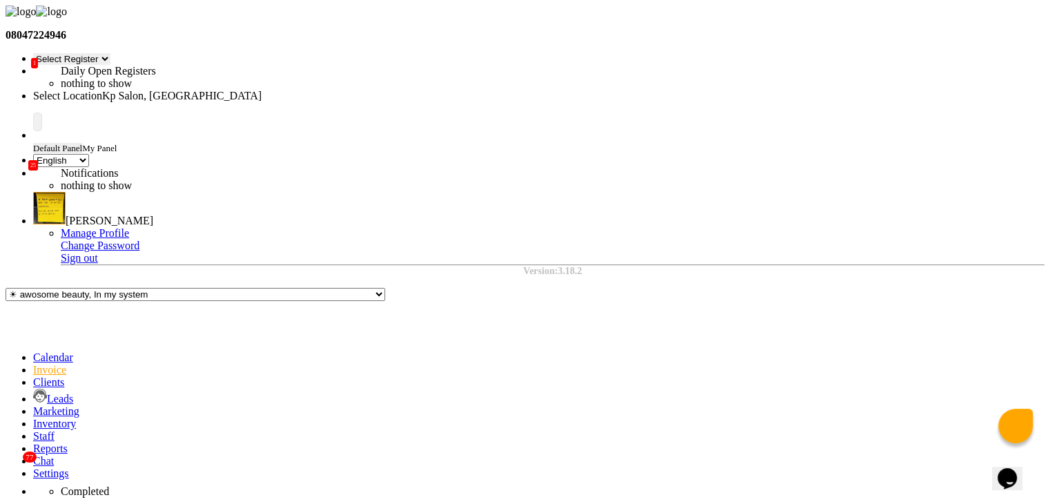
select select "1: Object"
